Goal: Information Seeking & Learning: Stay updated

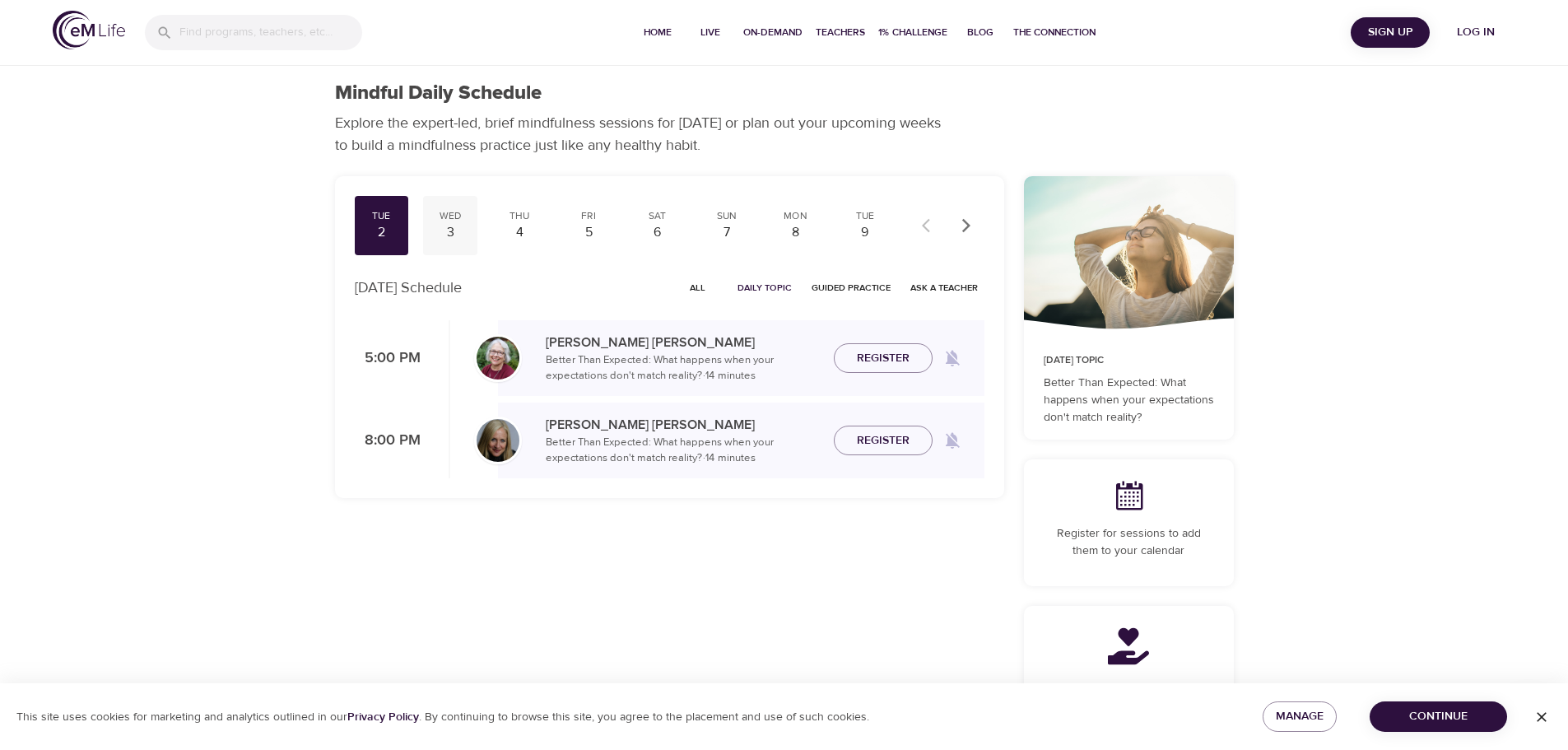
click at [452, 230] on div "3" at bounding box center [450, 232] width 42 height 19
click at [512, 229] on div "4" at bounding box center [519, 232] width 42 height 19
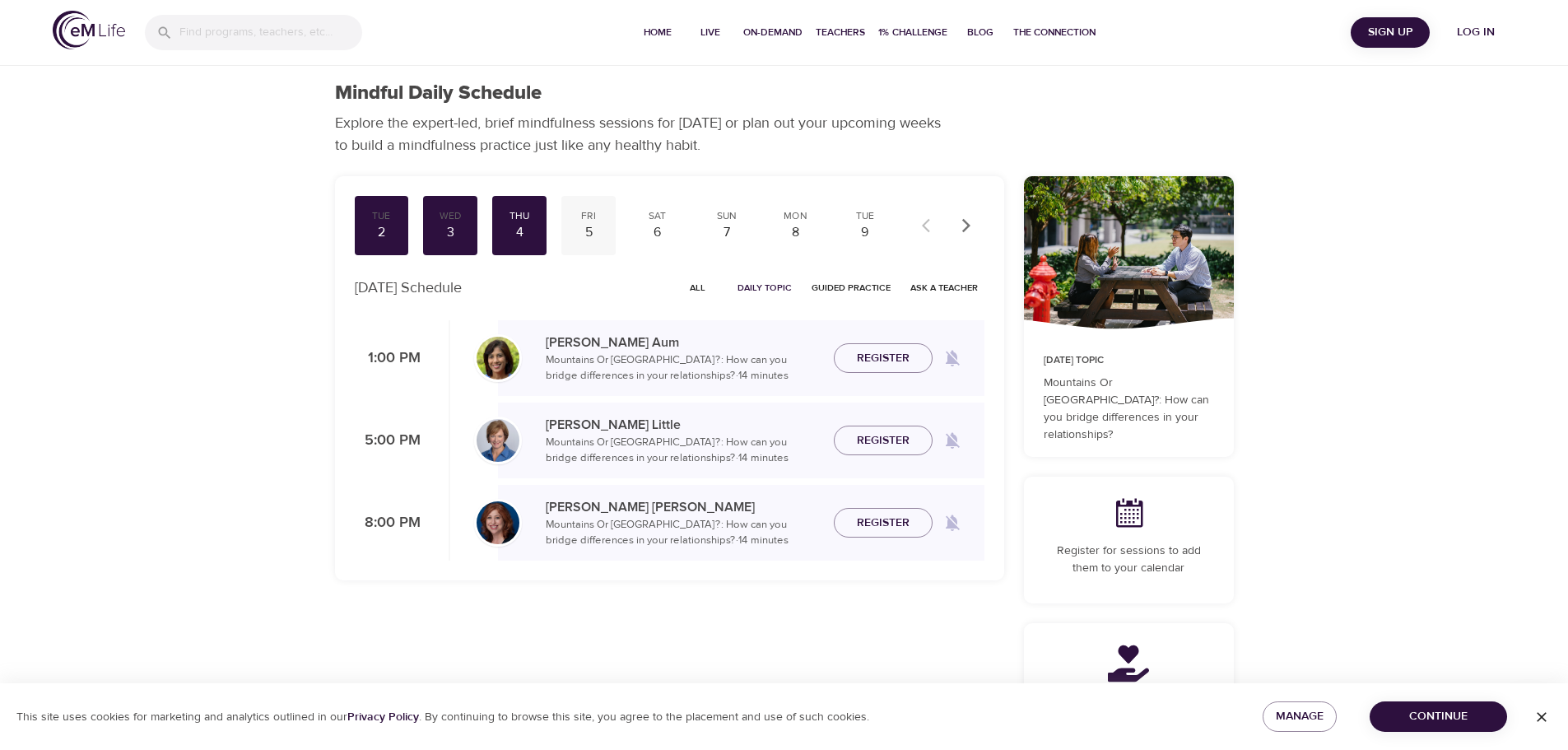
click at [582, 225] on div "5" at bounding box center [589, 232] width 42 height 19
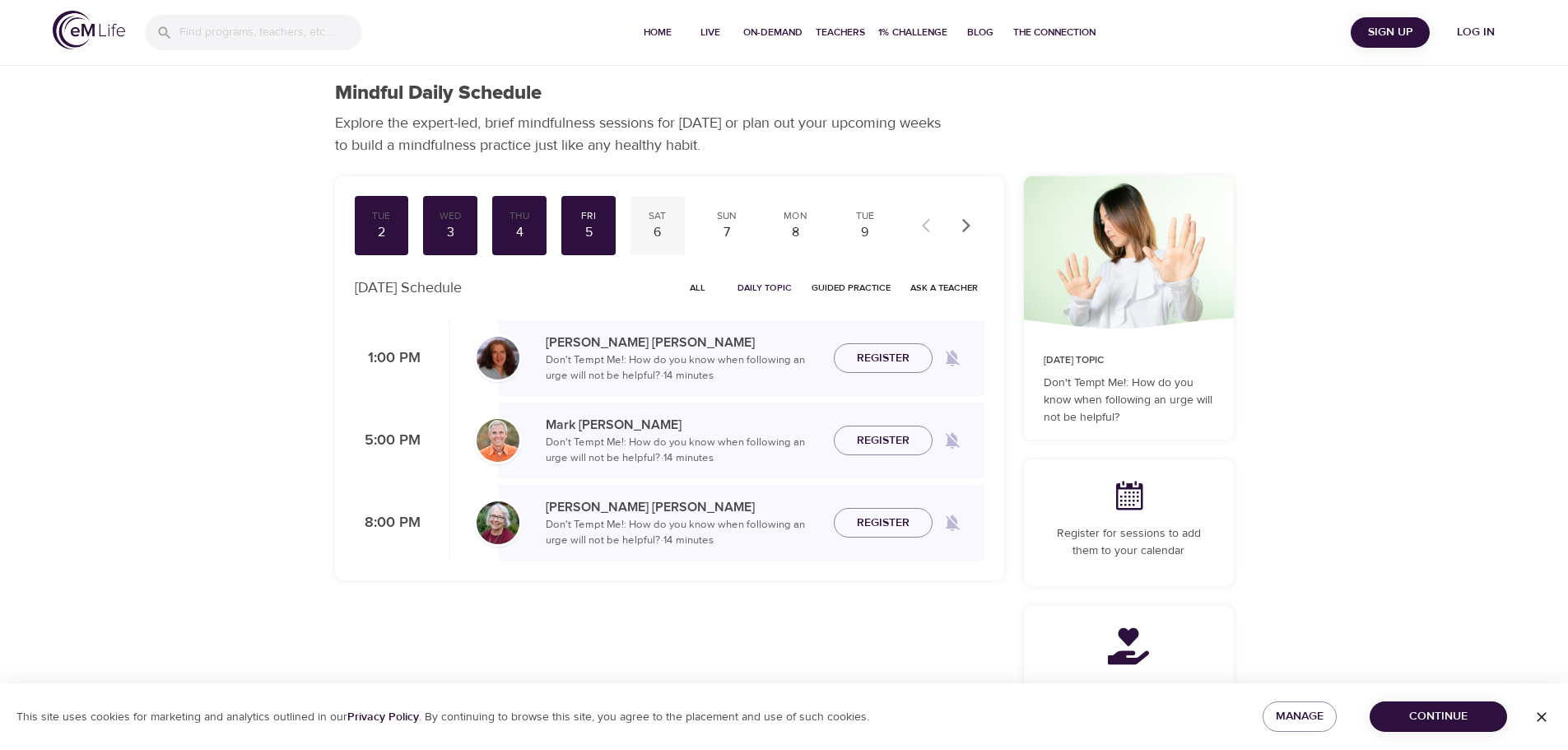
click at [668, 228] on div "6" at bounding box center [657, 232] width 42 height 19
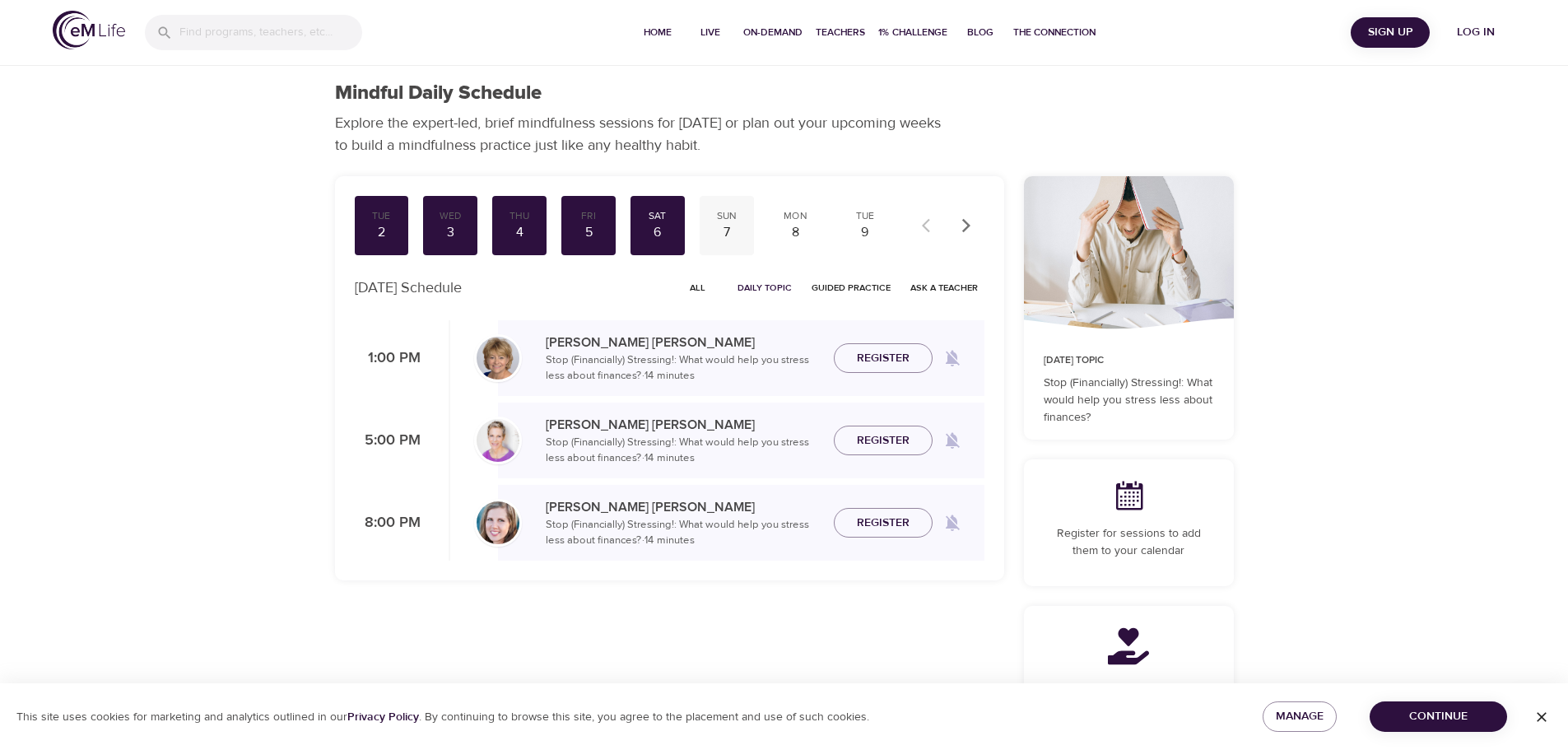
click at [734, 225] on div "7" at bounding box center [727, 232] width 42 height 19
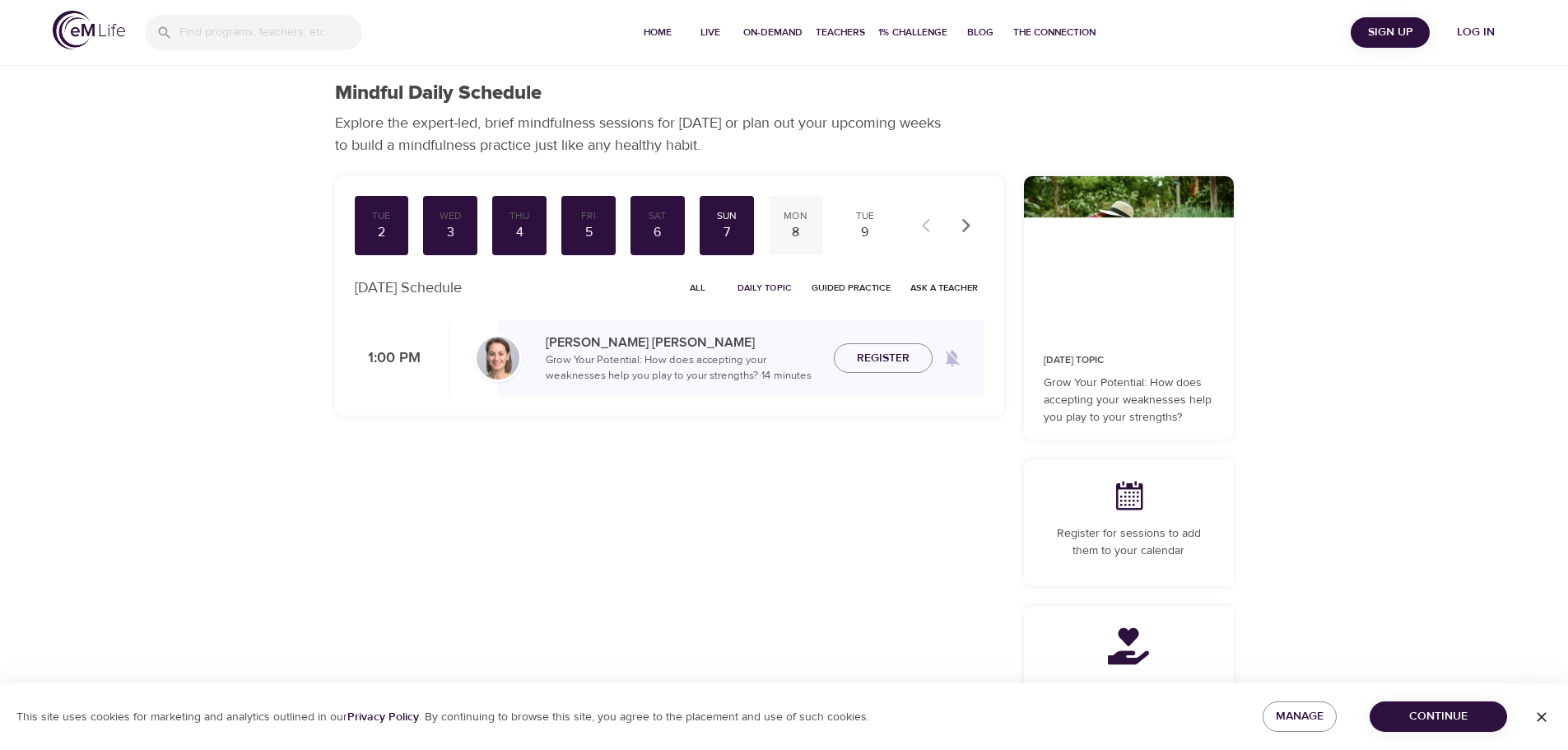
click at [803, 229] on div "8" at bounding box center [795, 232] width 42 height 19
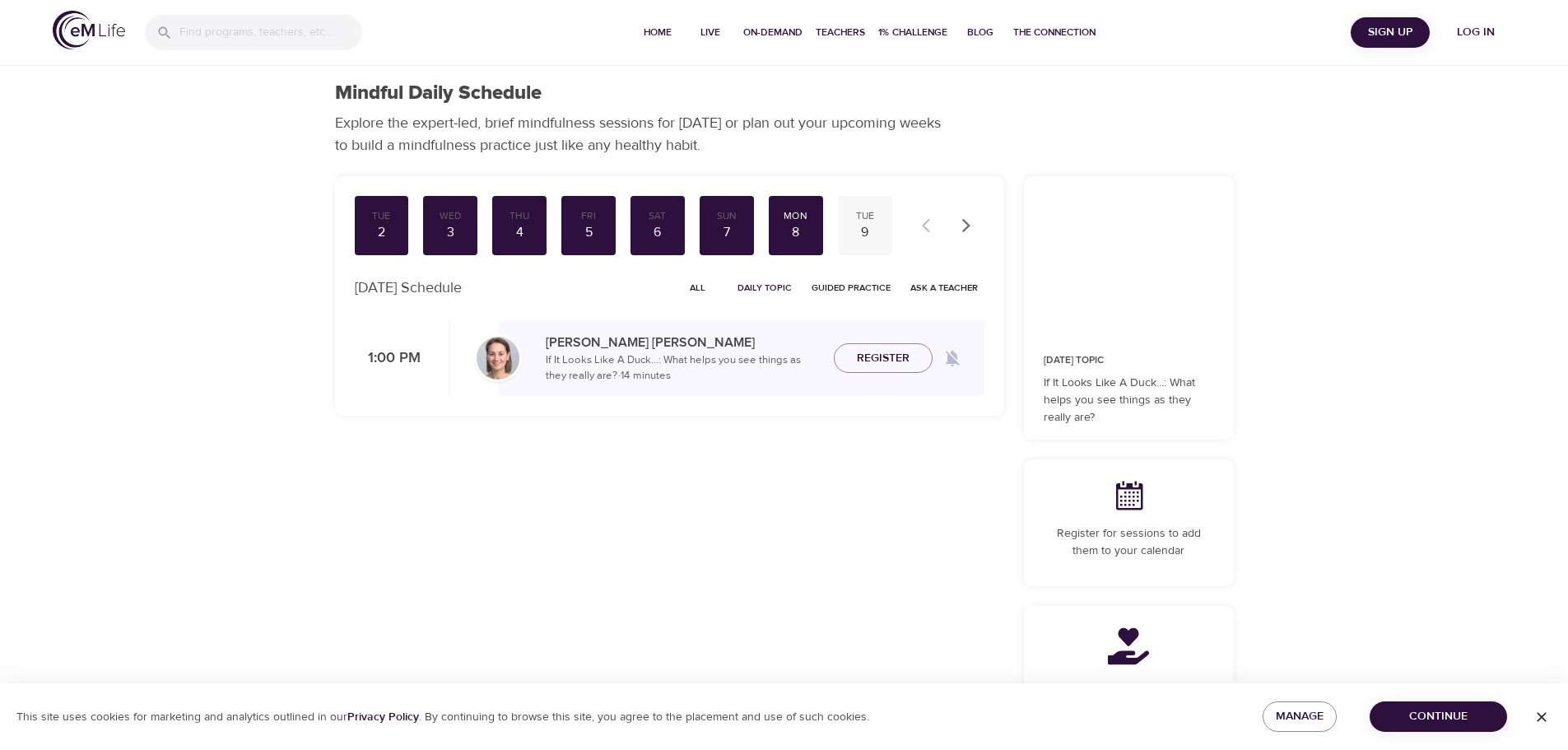
click at [867, 232] on div "9" at bounding box center [865, 232] width 42 height 19
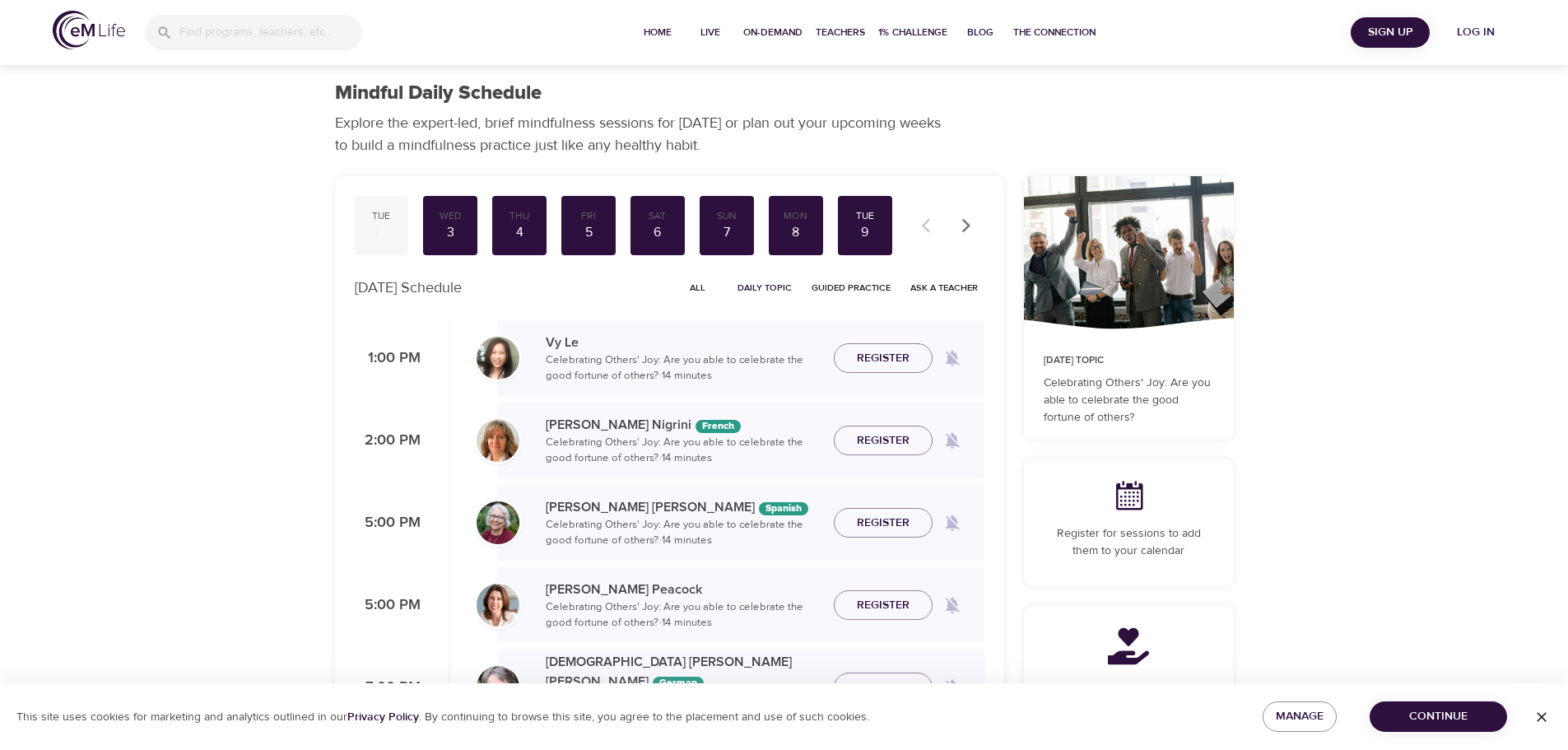
click at [383, 225] on div "2" at bounding box center [382, 232] width 42 height 19
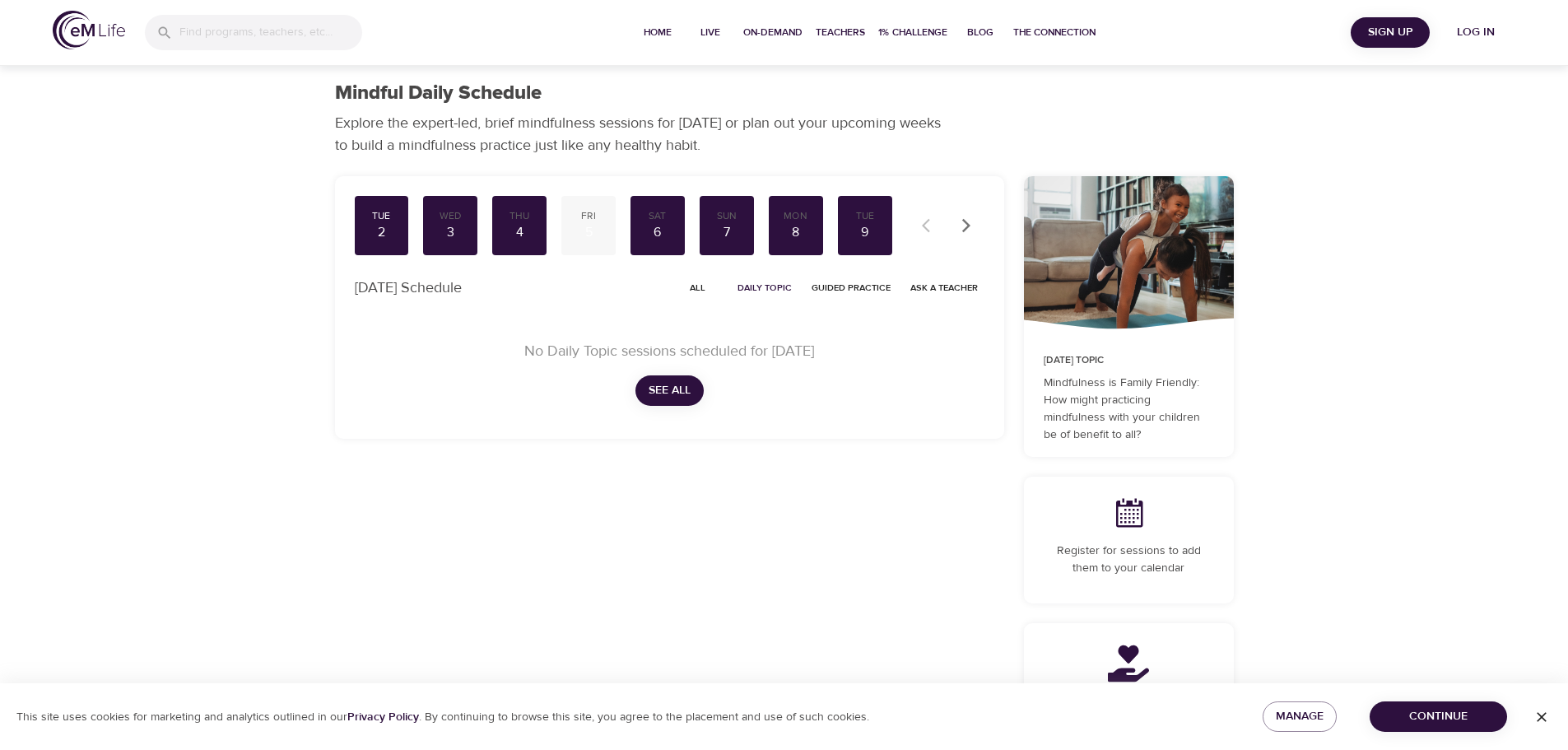
click at [588, 228] on div "5" at bounding box center [589, 232] width 42 height 19
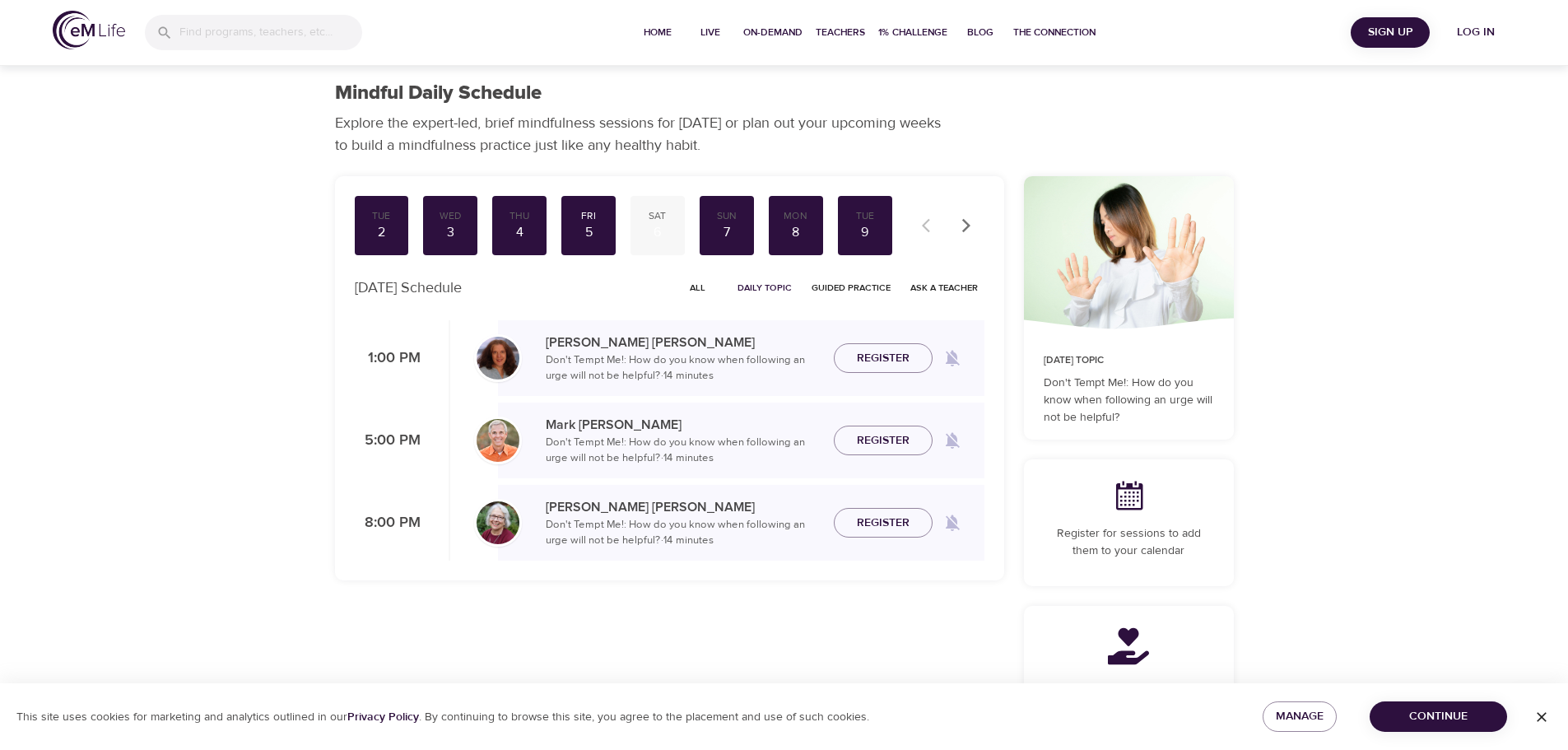
click at [663, 236] on div "6" at bounding box center [657, 232] width 42 height 19
